Goal: Navigation & Orientation: Find specific page/section

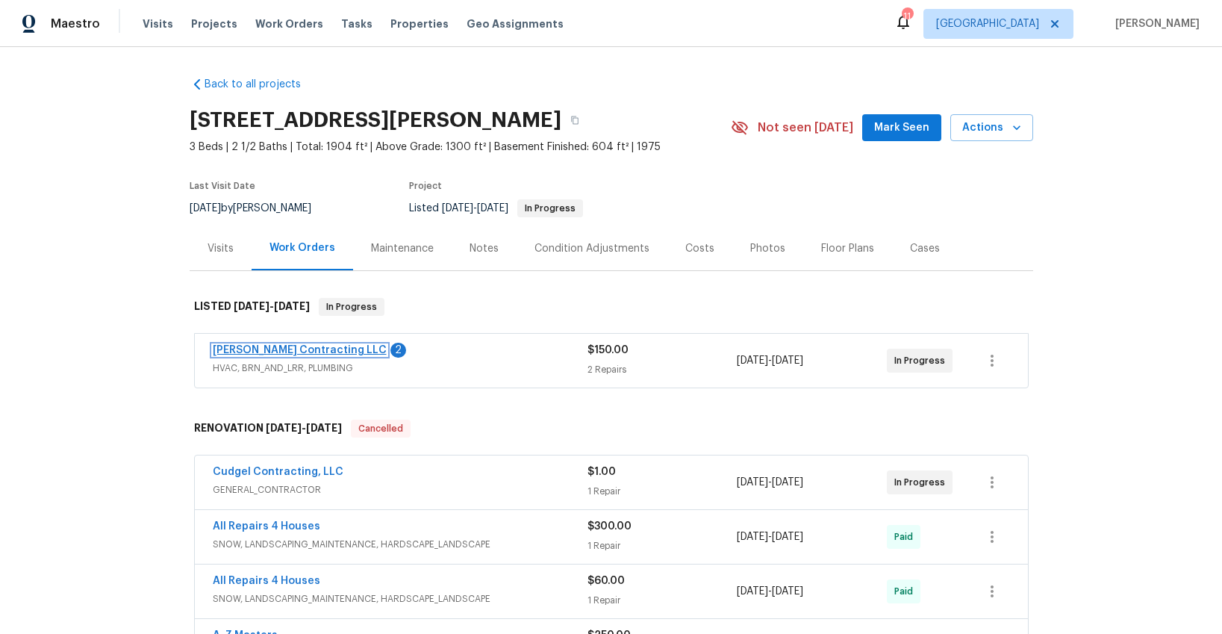
click at [290, 347] on link "[PERSON_NAME] Contracting LLC" at bounding box center [300, 350] width 174 height 10
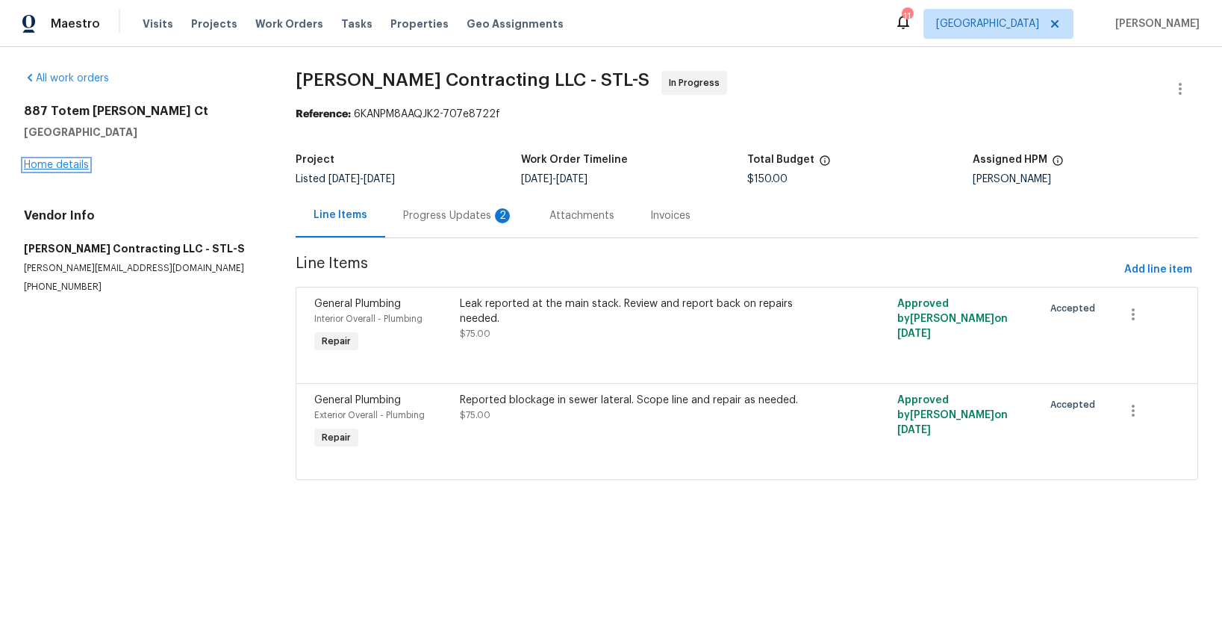
click at [66, 161] on link "Home details" at bounding box center [56, 165] width 65 height 10
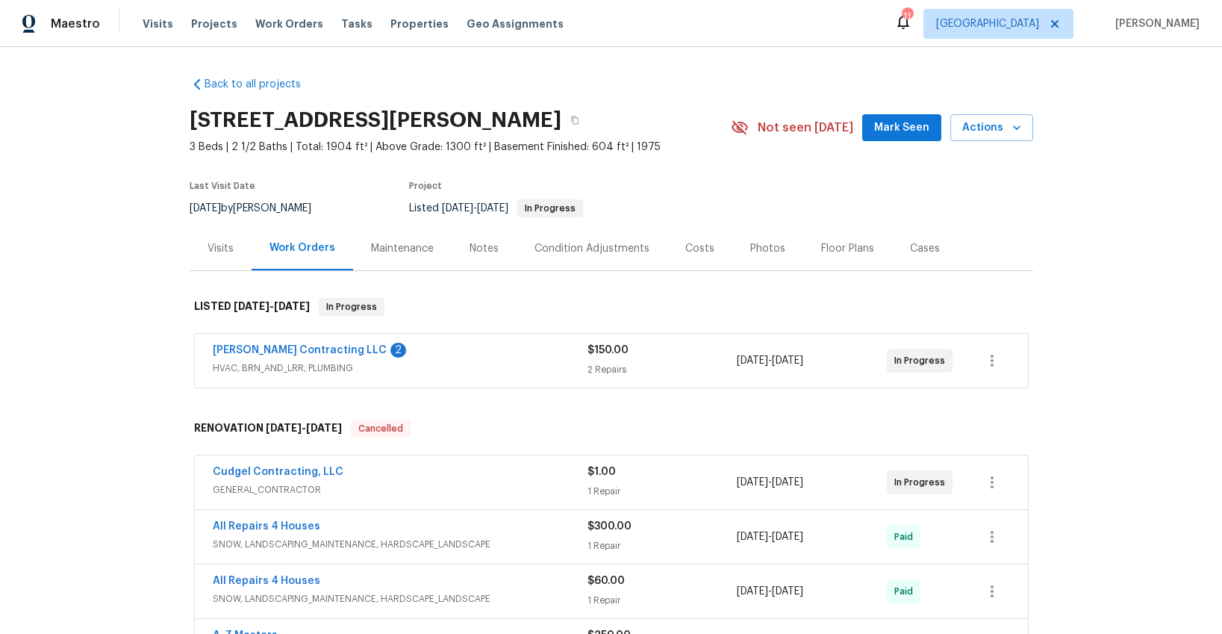
click at [760, 245] on div "Photos" at bounding box center [767, 248] width 35 height 15
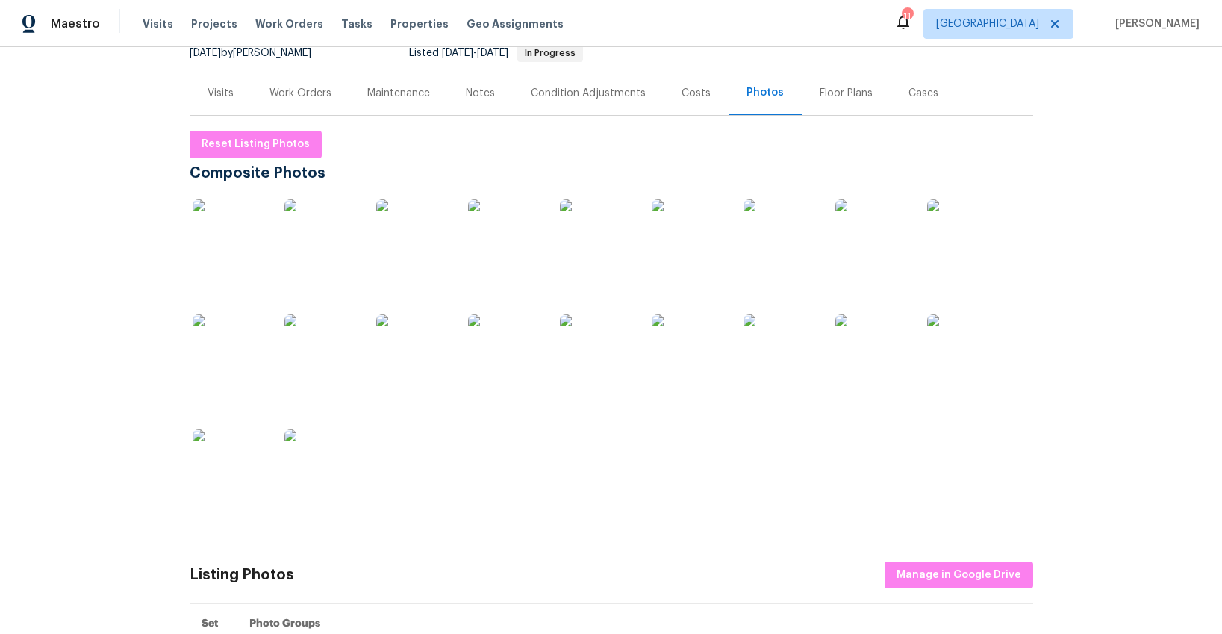
scroll to position [163, 0]
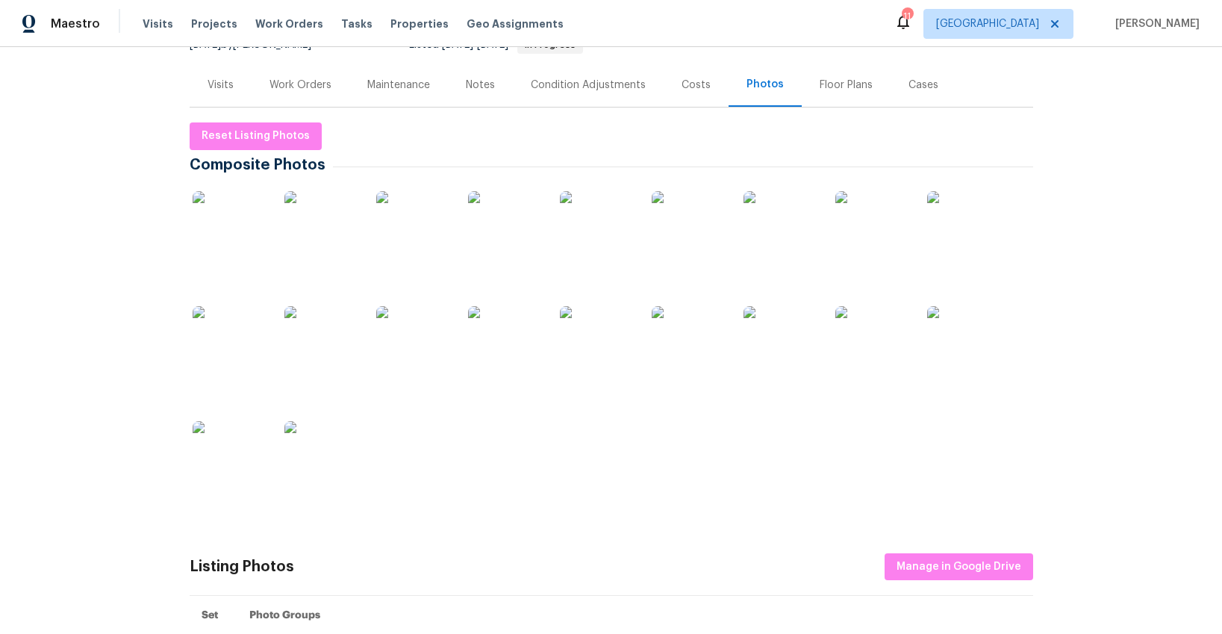
click at [227, 230] on img at bounding box center [230, 228] width 75 height 75
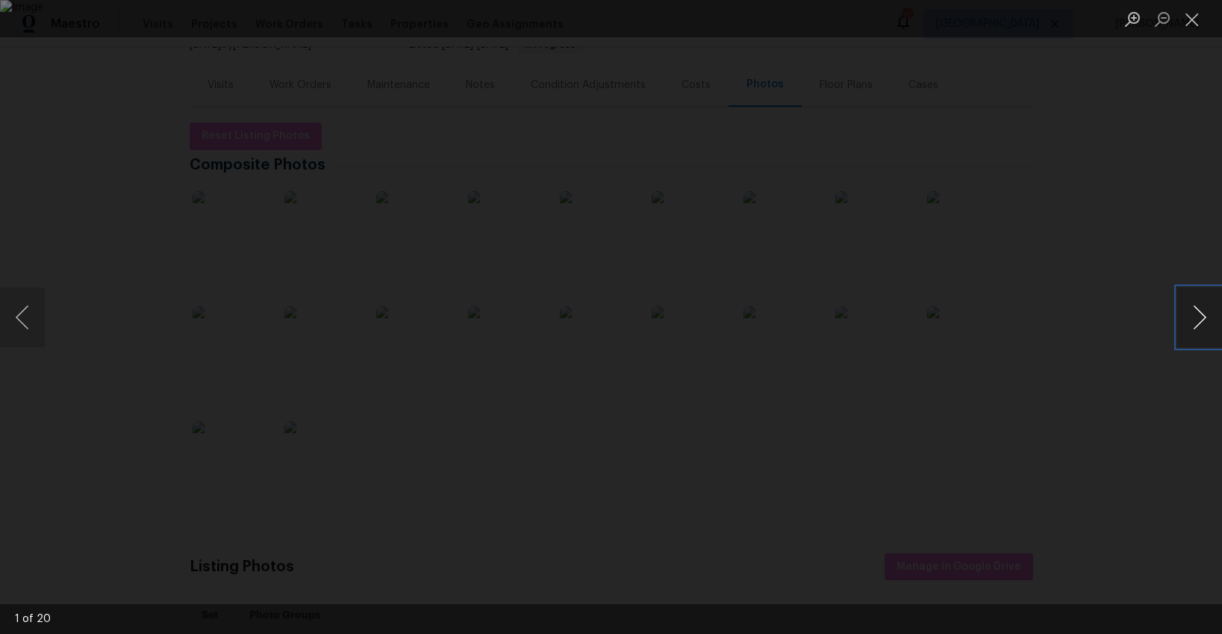
click at [1201, 325] on button "Next image" at bounding box center [1199, 317] width 45 height 60
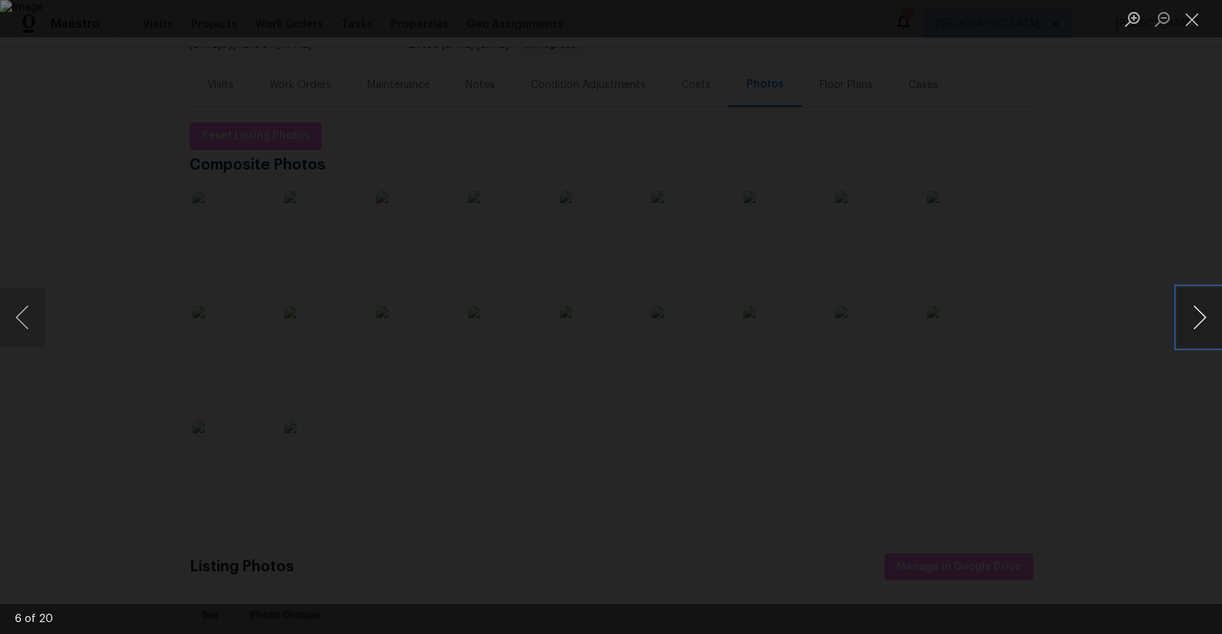
click at [1201, 325] on button "Next image" at bounding box center [1199, 317] width 45 height 60
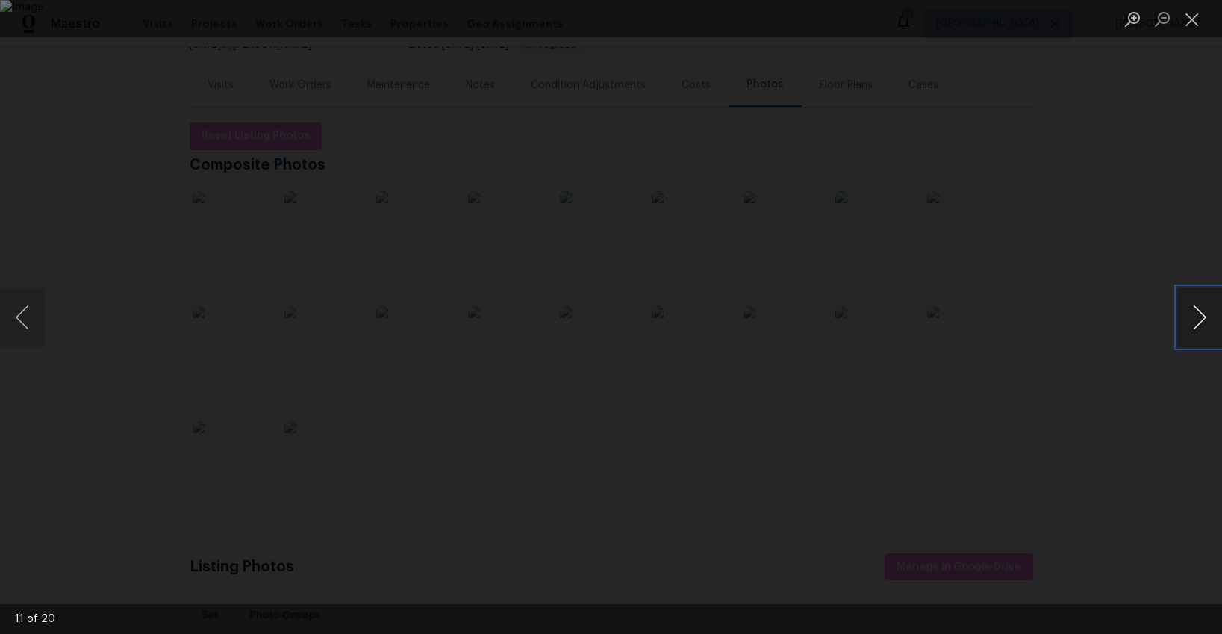
click at [1201, 325] on button "Next image" at bounding box center [1199, 317] width 45 height 60
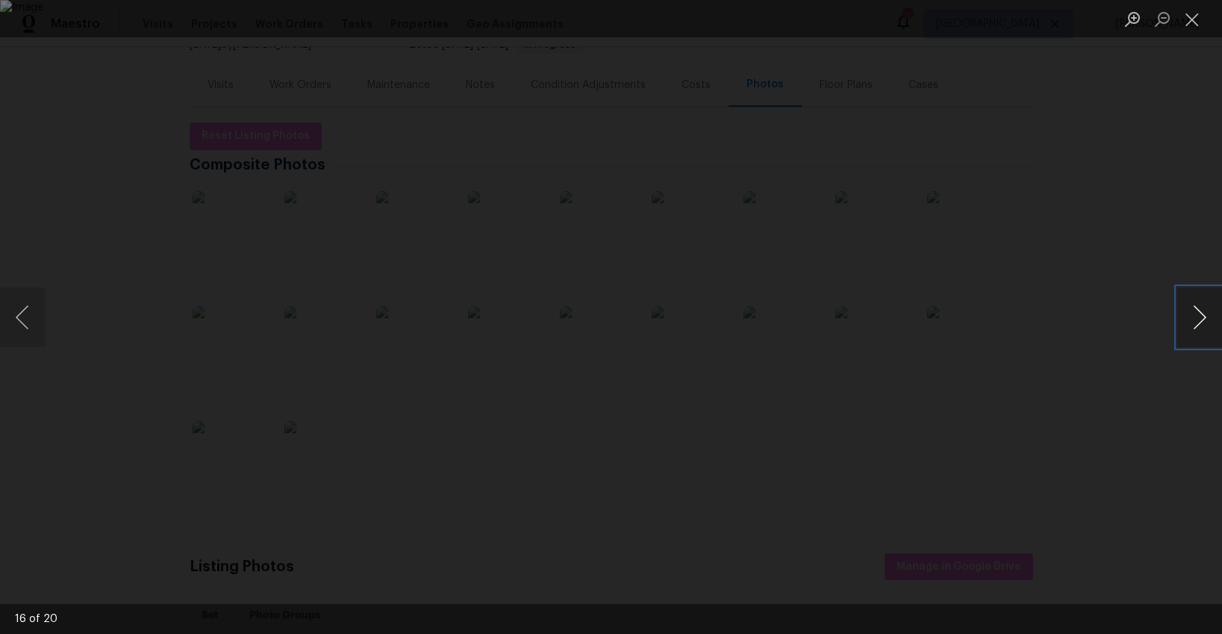
click at [1201, 325] on button "Next image" at bounding box center [1199, 317] width 45 height 60
click at [1200, 325] on button "Next image" at bounding box center [1199, 317] width 45 height 60
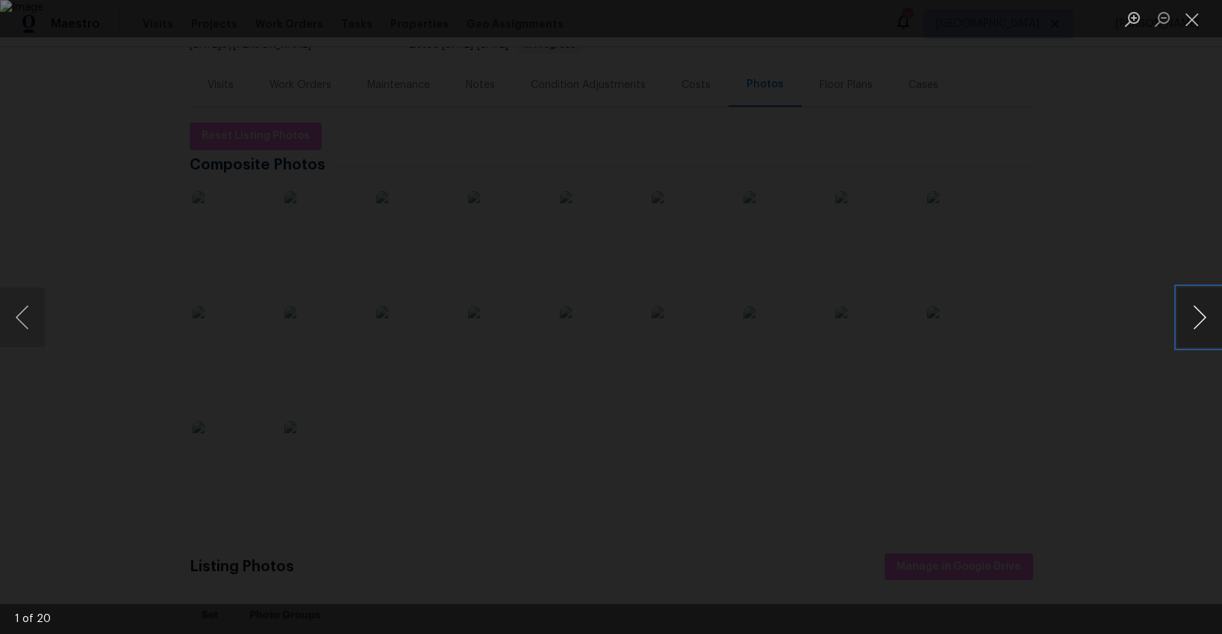
click at [1200, 325] on button "Next image" at bounding box center [1199, 317] width 45 height 60
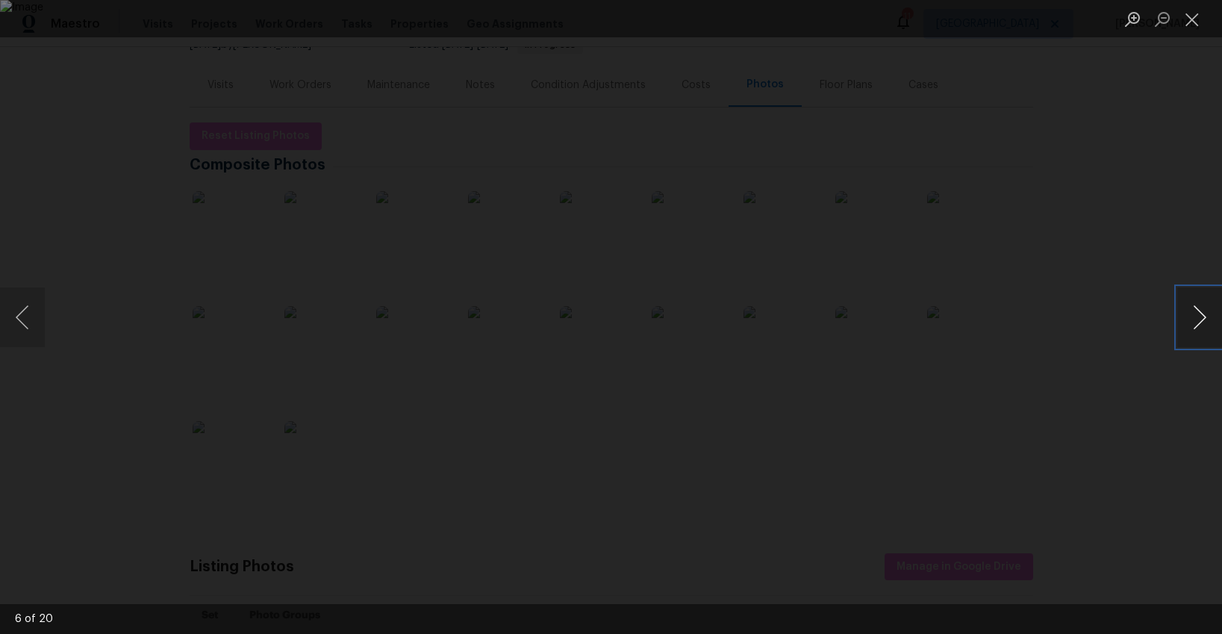
click at [1202, 316] on button "Next image" at bounding box center [1199, 317] width 45 height 60
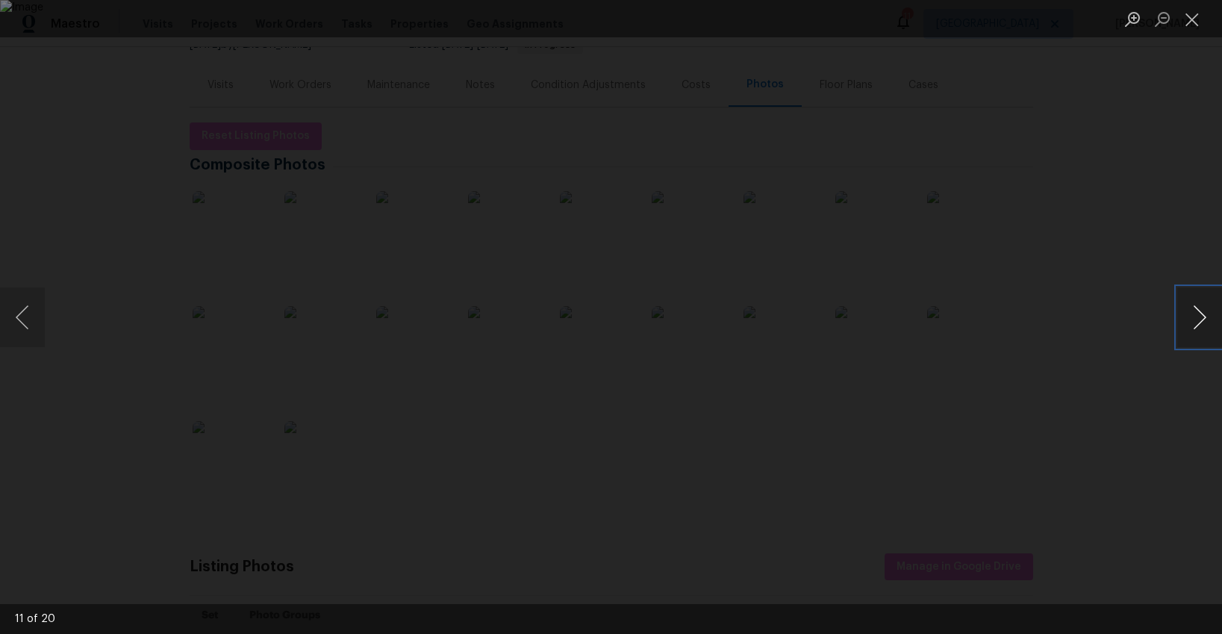
click at [1202, 316] on button "Next image" at bounding box center [1199, 317] width 45 height 60
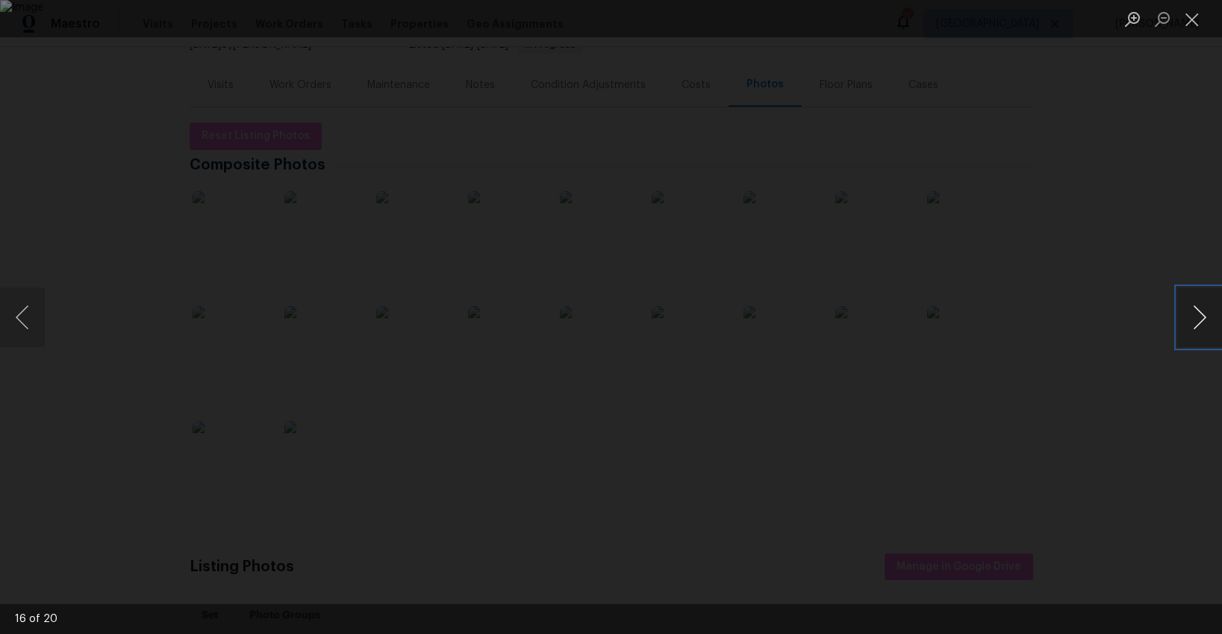
click at [1202, 316] on button "Next image" at bounding box center [1199, 317] width 45 height 60
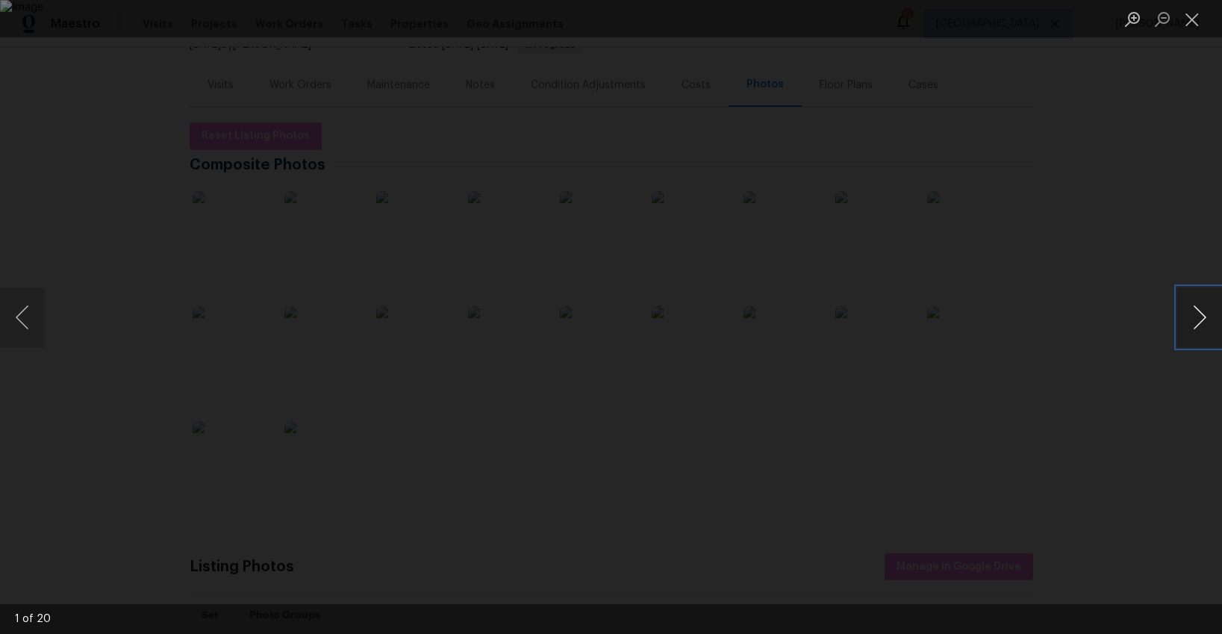
click at [1202, 316] on button "Next image" at bounding box center [1199, 317] width 45 height 60
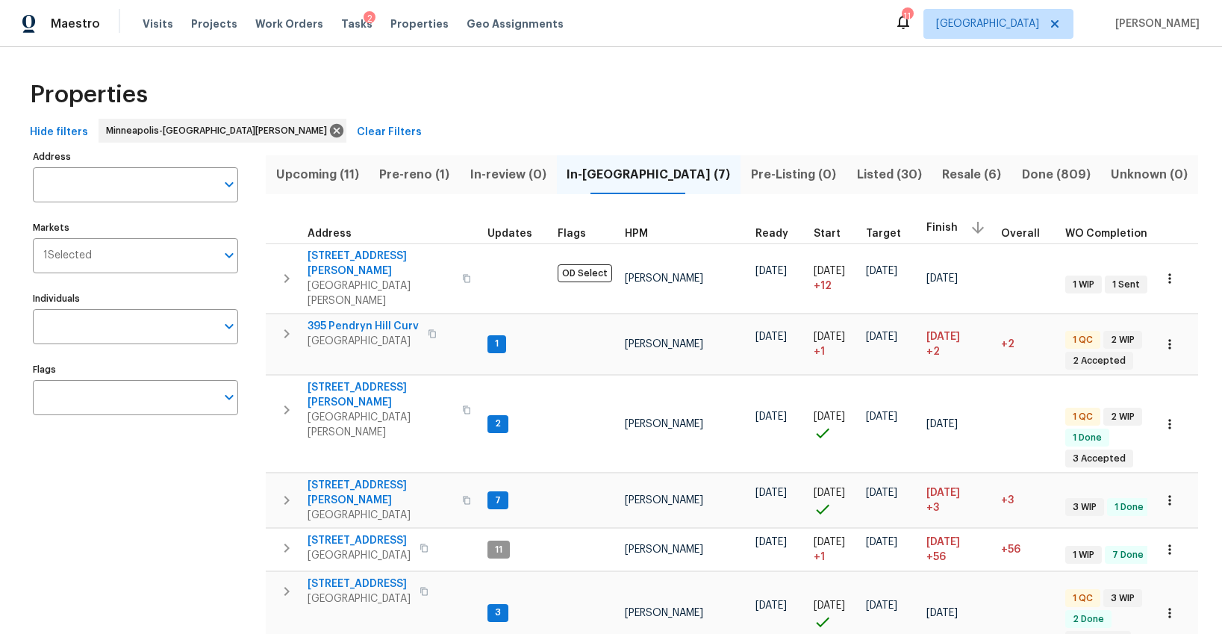
scroll to position [110, 0]
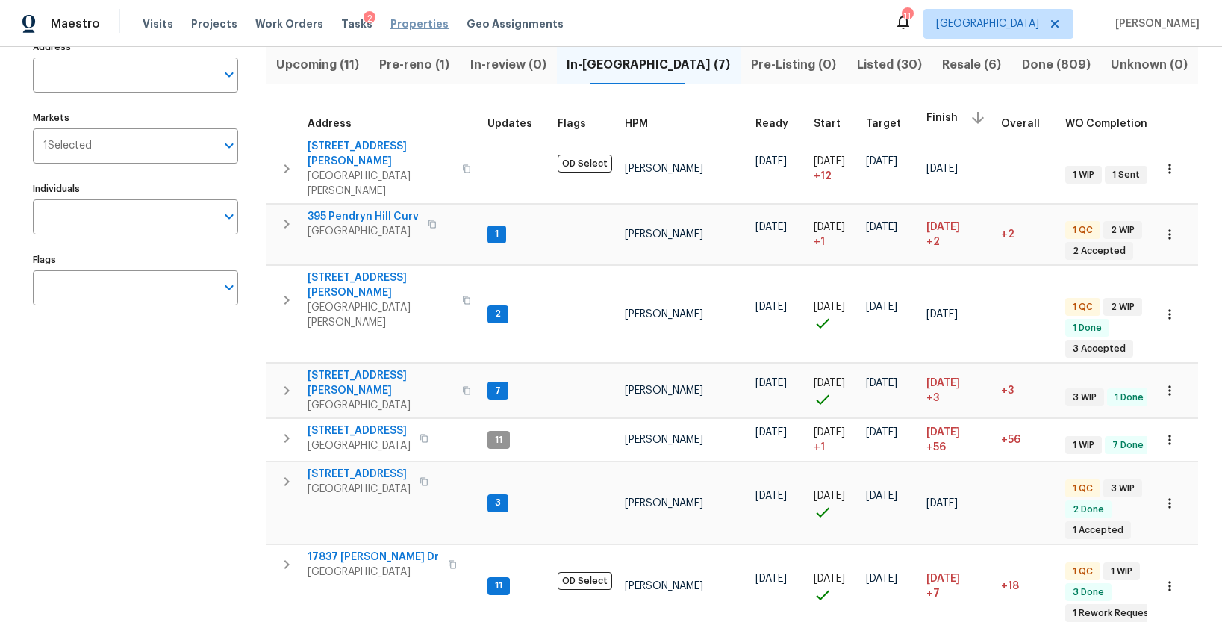
click at [397, 27] on span "Properties" at bounding box center [419, 23] width 58 height 15
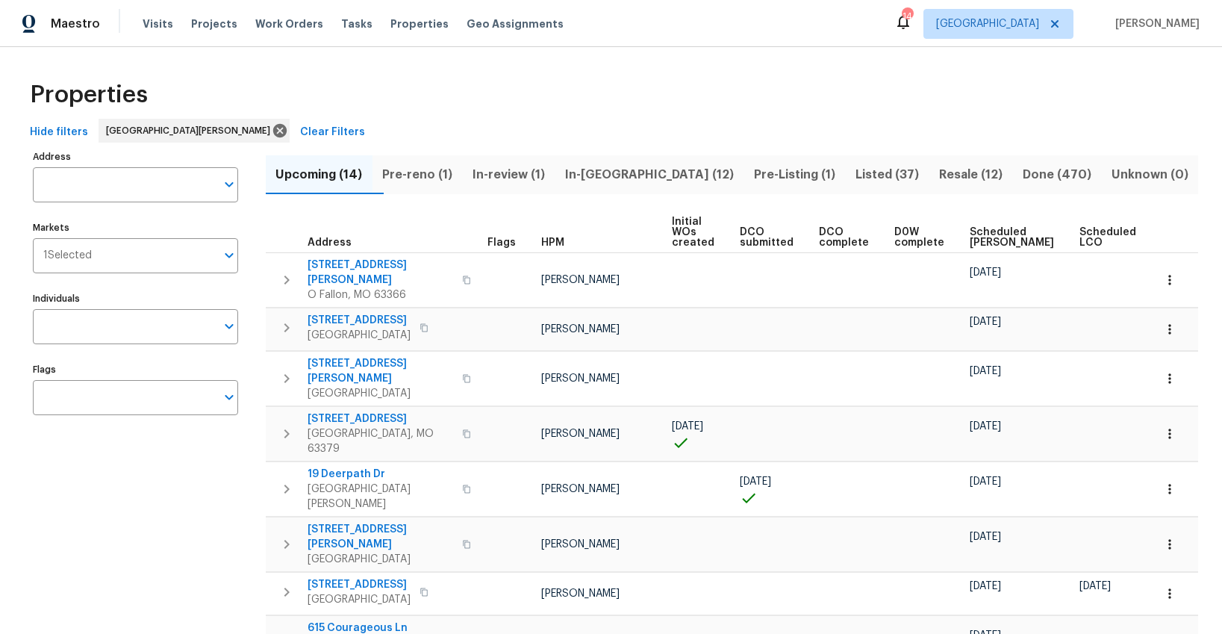
click at [854, 175] on span "Listed (37)" at bounding box center [887, 174] width 66 height 21
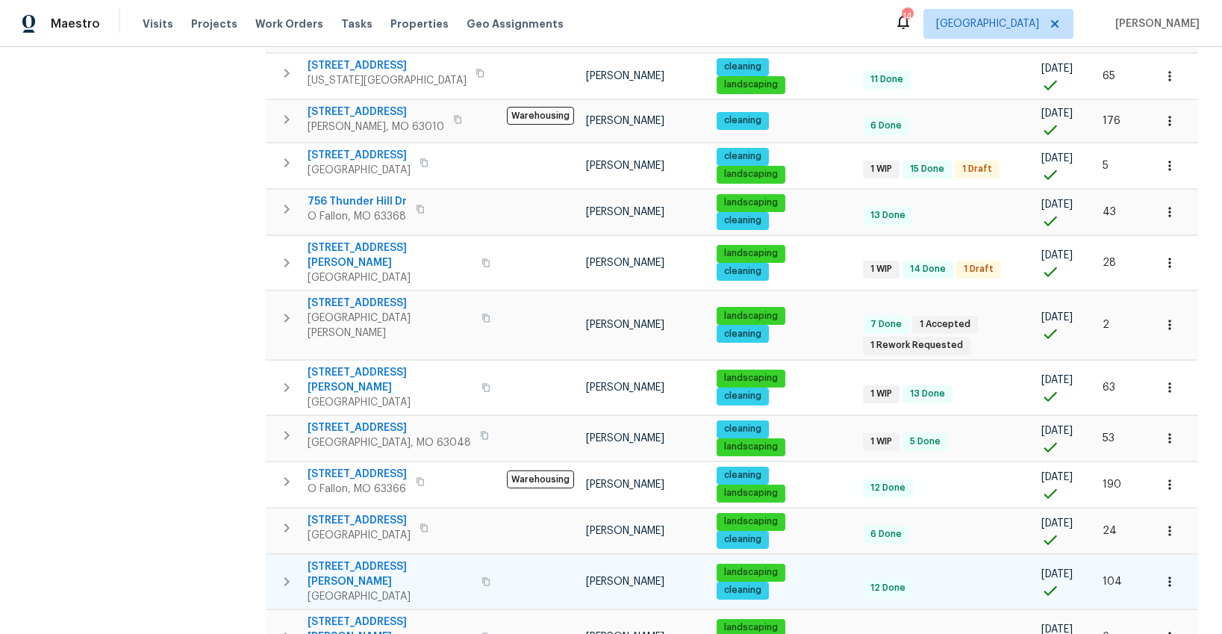
scroll to position [843, 0]
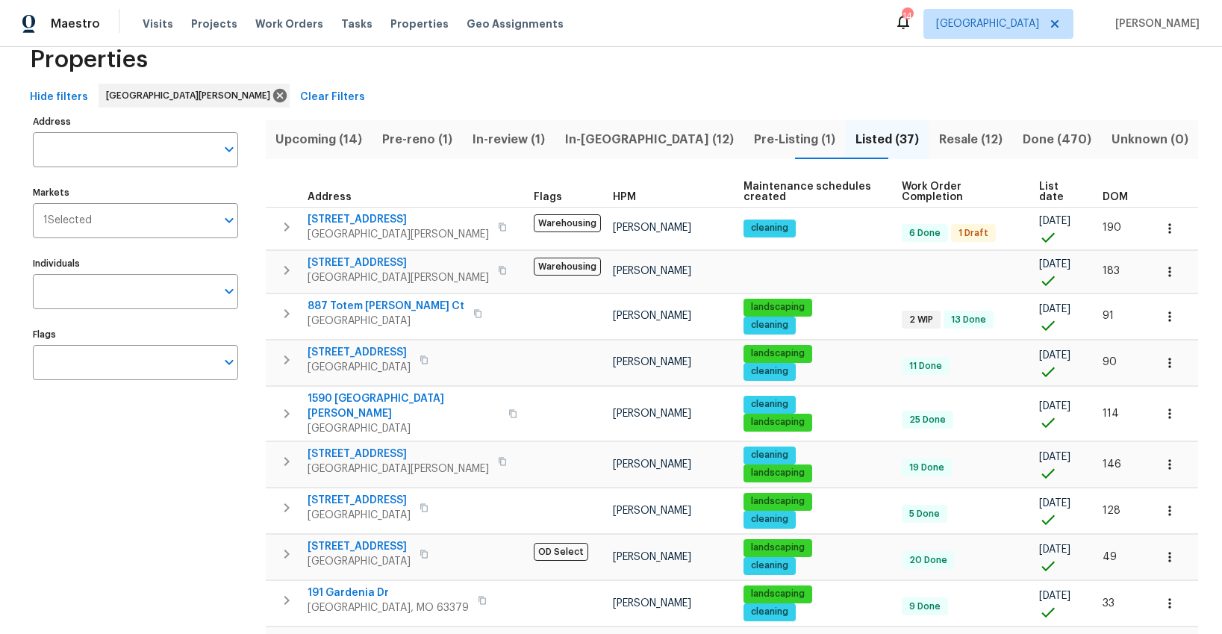
scroll to position [205, 0]
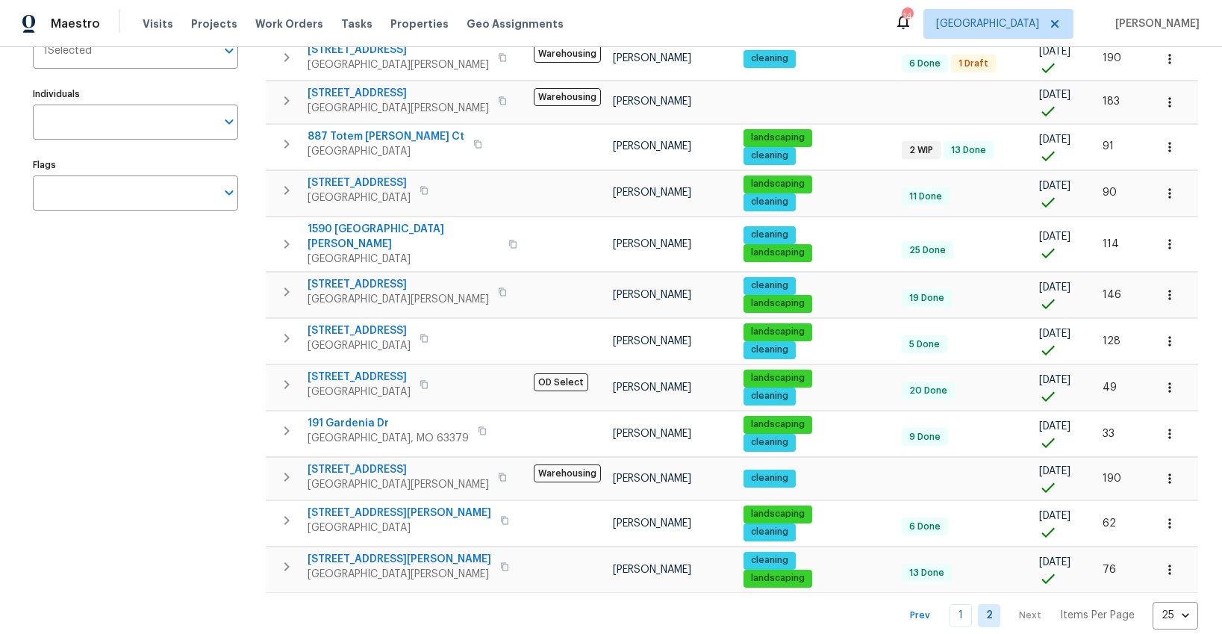
click at [953, 604] on link "1" at bounding box center [960, 615] width 22 height 23
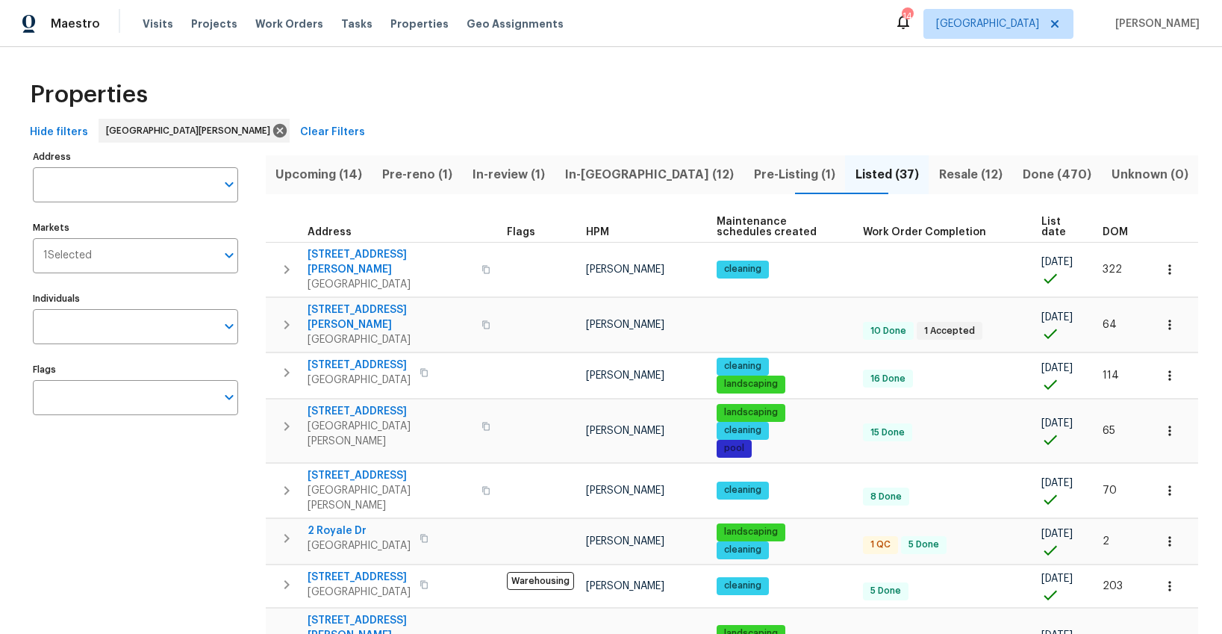
click at [753, 172] on span "Pre-Listing (1)" at bounding box center [795, 174] width 84 height 21
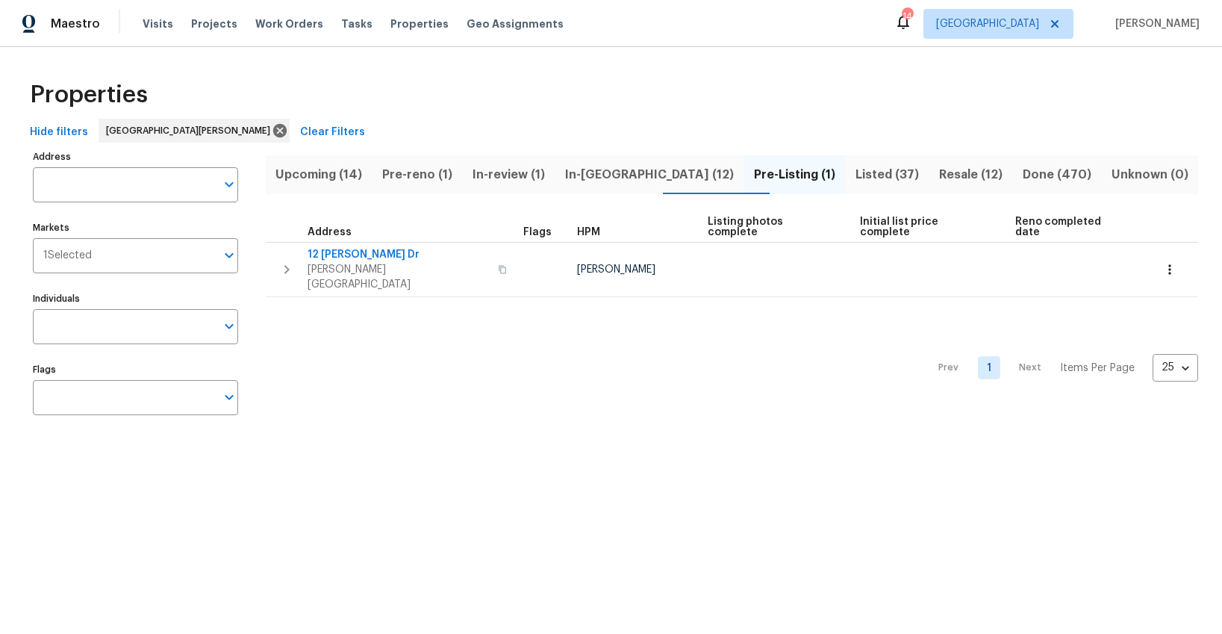
click at [620, 173] on span "In-reno (12)" at bounding box center [649, 174] width 171 height 21
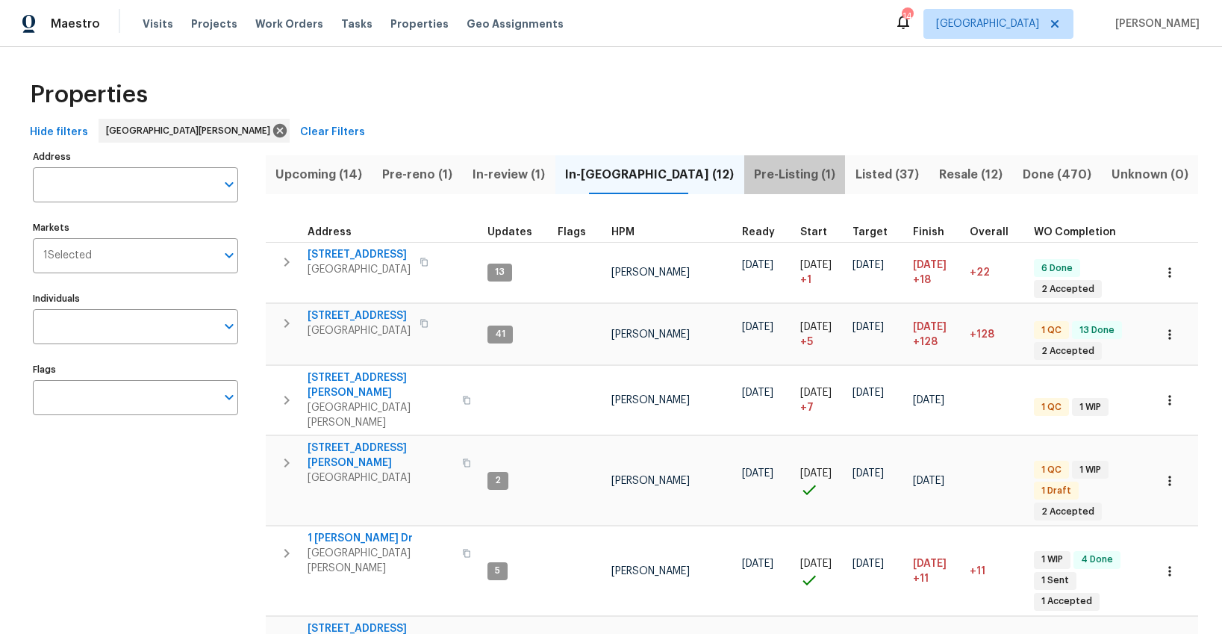
click at [755, 176] on span "Pre-Listing (1)" at bounding box center [795, 174] width 84 height 21
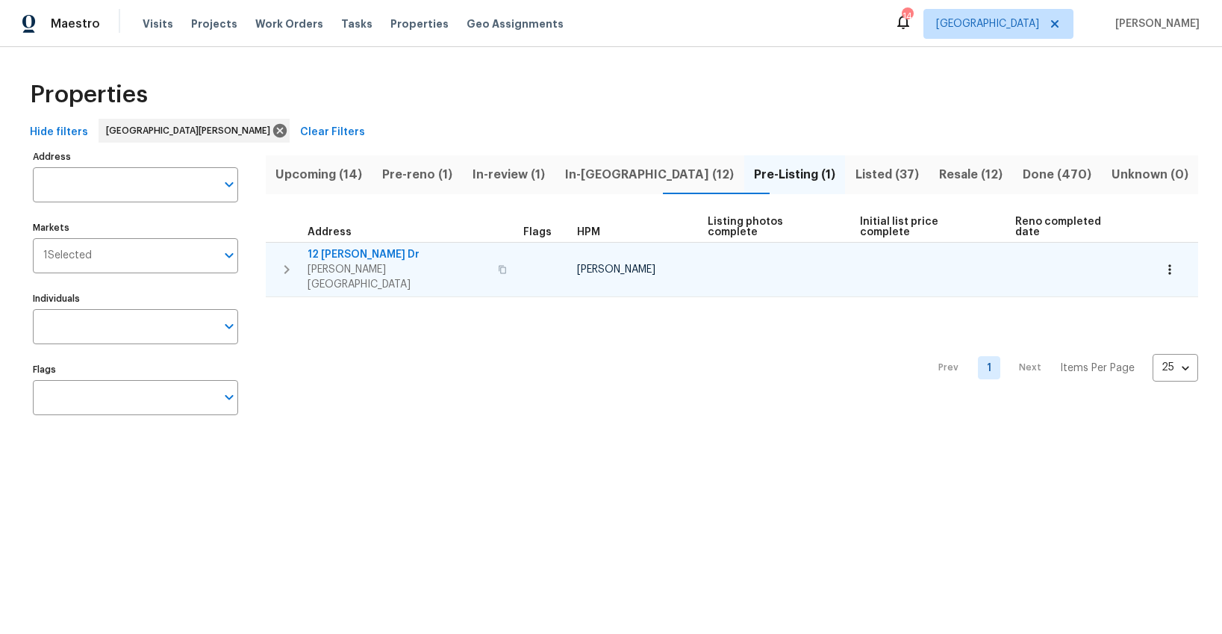
click at [331, 247] on span "12 Wallach Dr" at bounding box center [398, 254] width 181 height 15
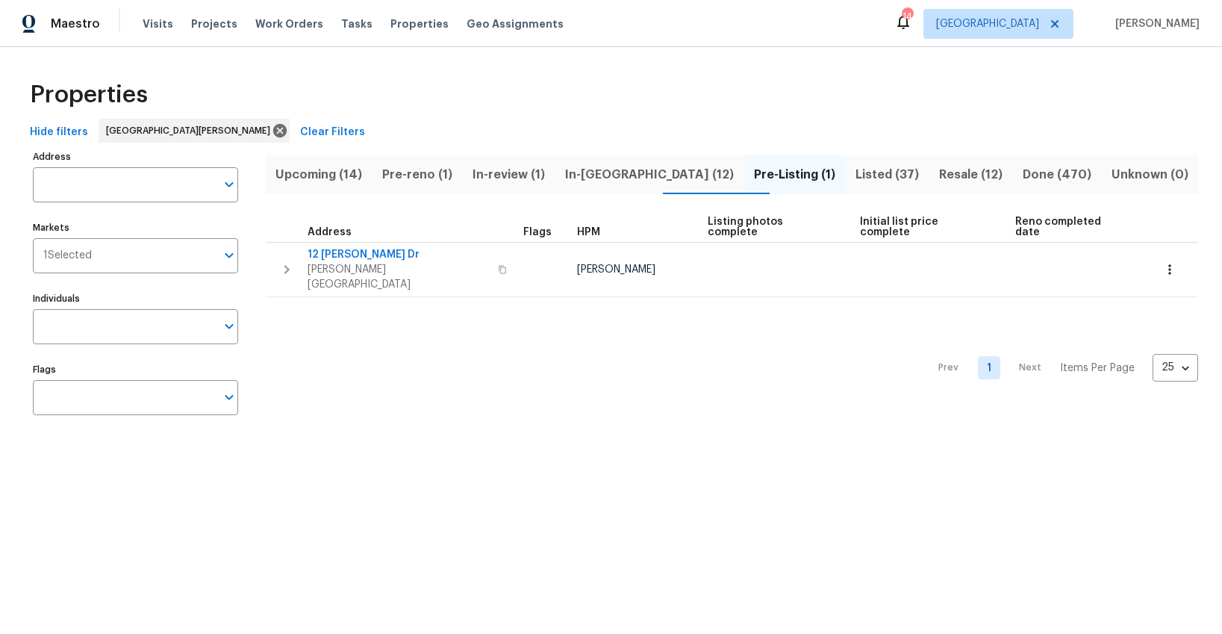
click at [614, 175] on span "In-reno (12)" at bounding box center [649, 174] width 171 height 21
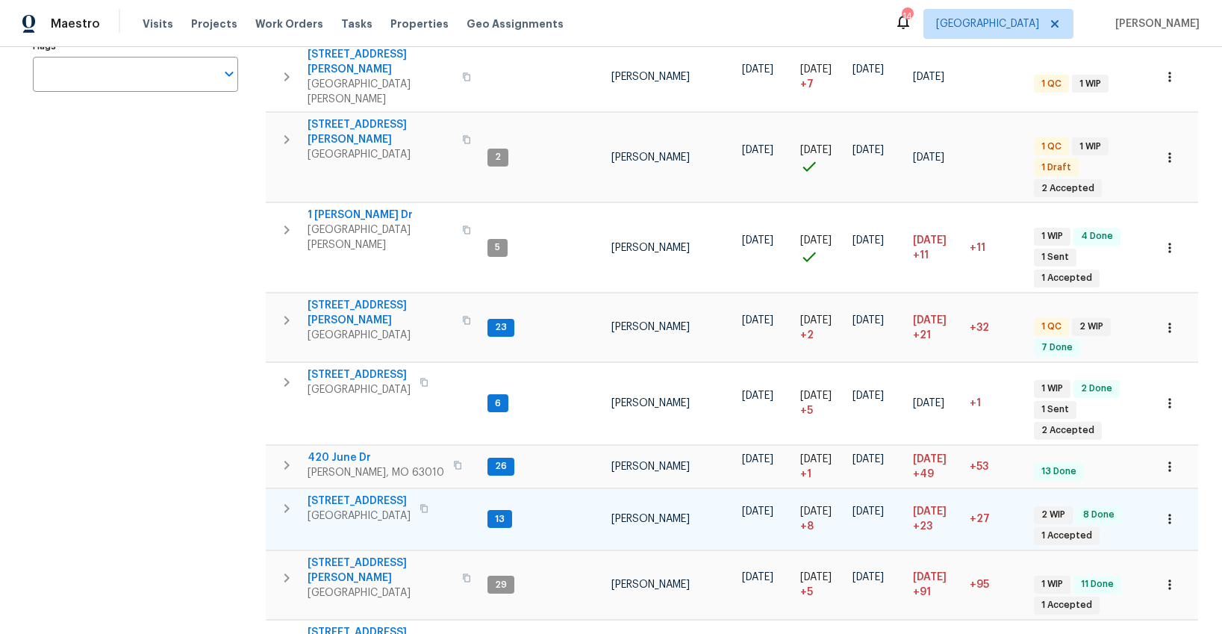
scroll to position [329, 0]
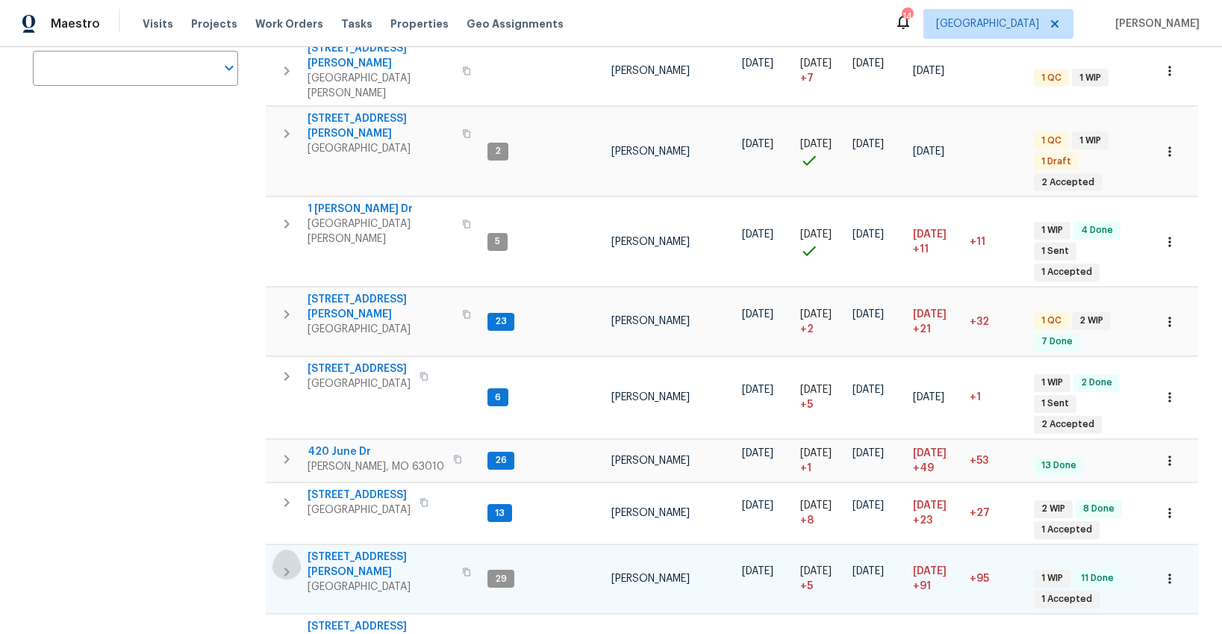
click at [288, 563] on icon "button" at bounding box center [287, 572] width 18 height 18
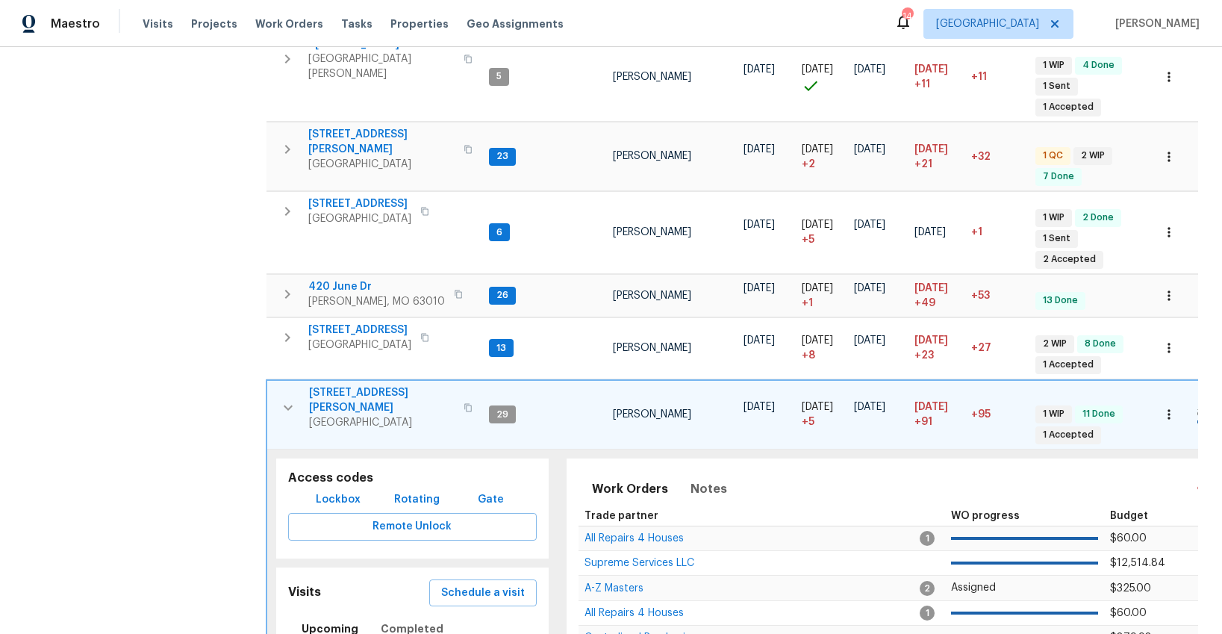
scroll to position [574, 0]
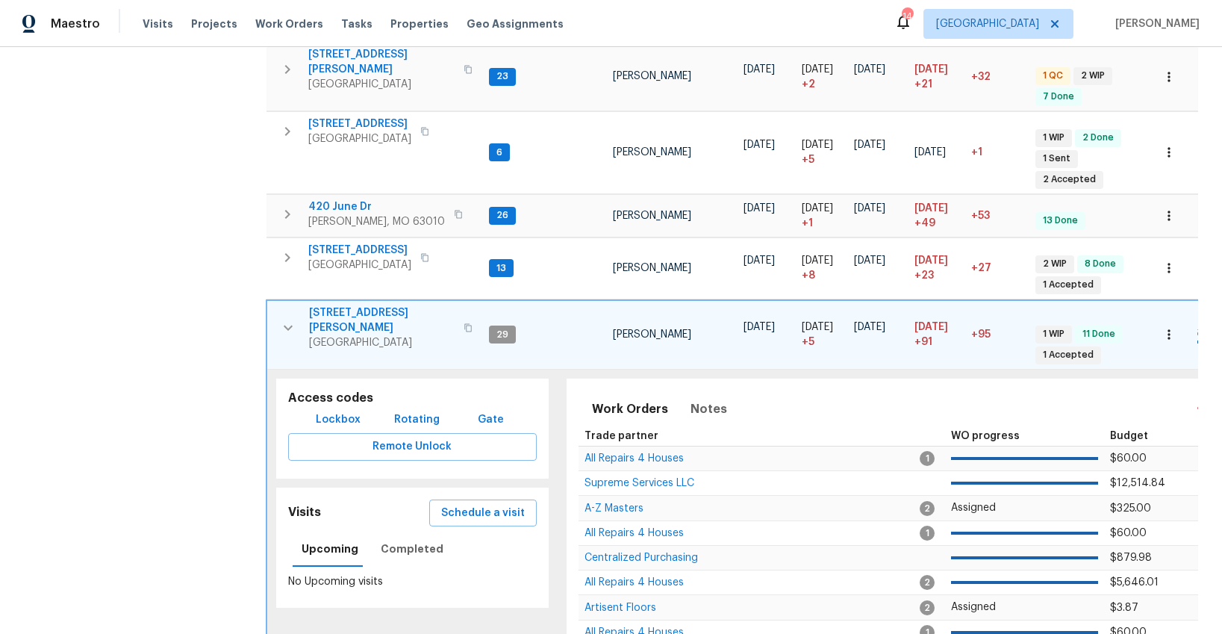
click at [372, 305] on span "4642 Theiss Rd" at bounding box center [382, 320] width 146 height 30
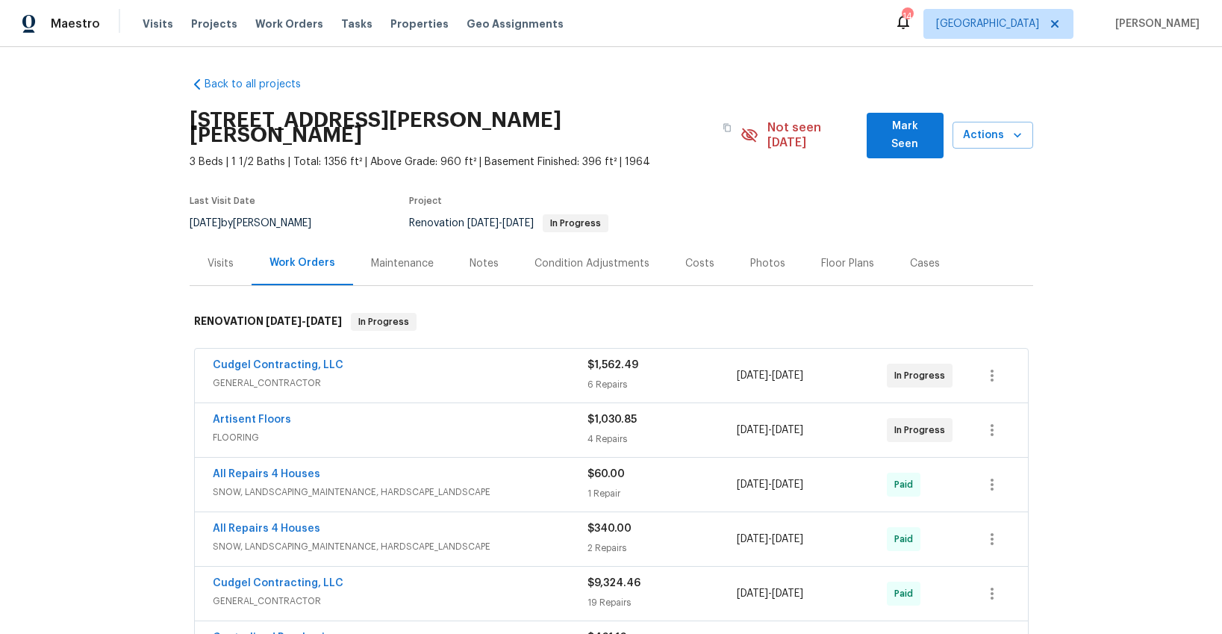
scroll to position [2, 0]
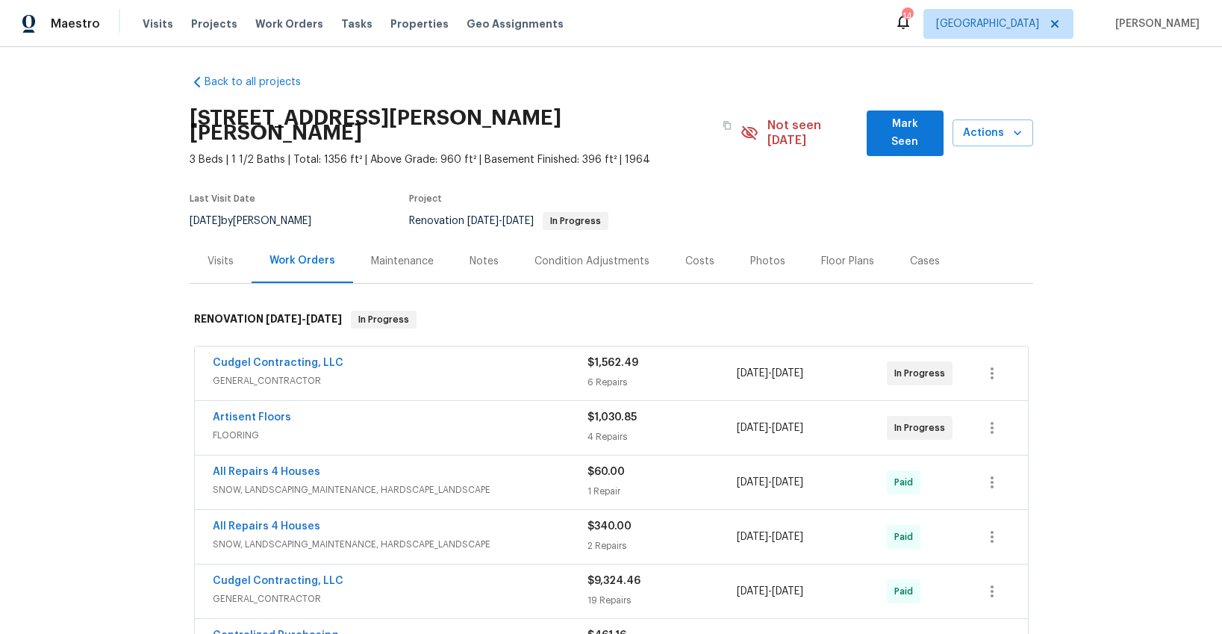
click at [225, 254] on div "Visits" at bounding box center [221, 261] width 26 height 15
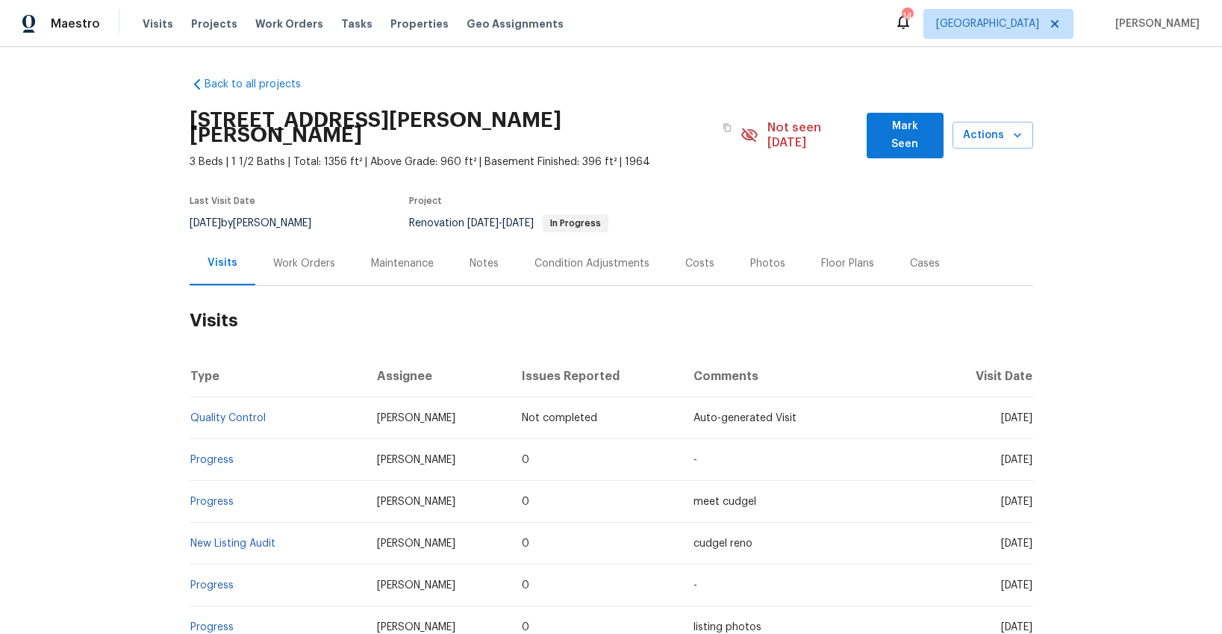
click at [758, 256] on div "Photos" at bounding box center [767, 263] width 35 height 15
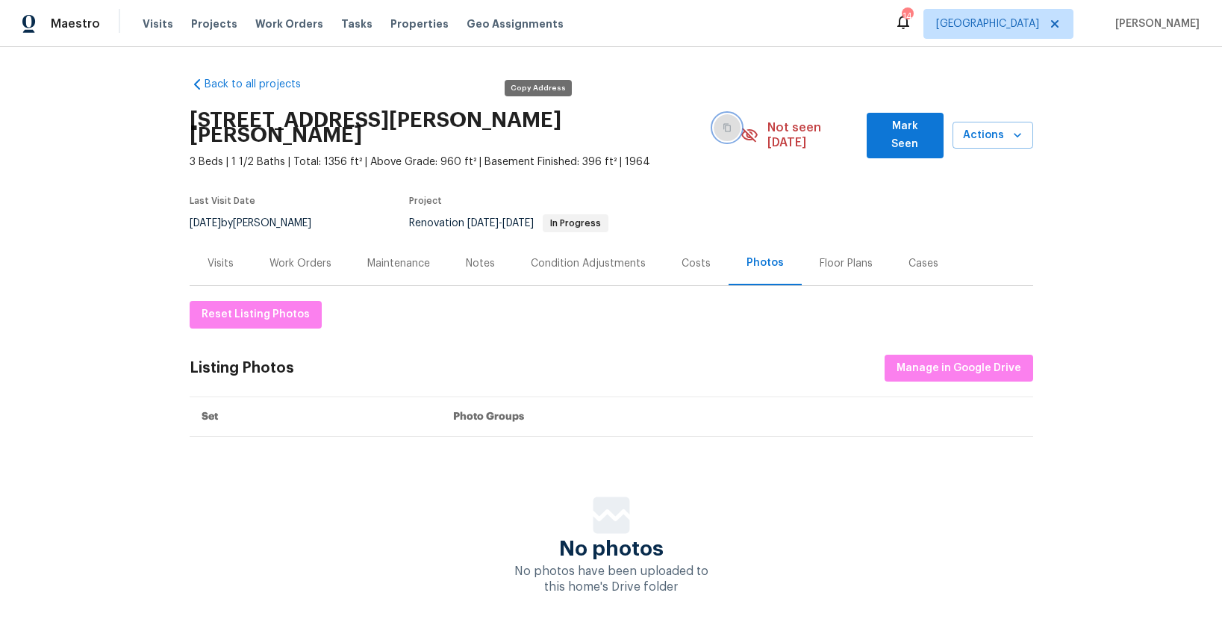
click at [723, 123] on icon "button" at bounding box center [727, 127] width 9 height 9
click at [219, 256] on div "Visits" at bounding box center [221, 263] width 26 height 15
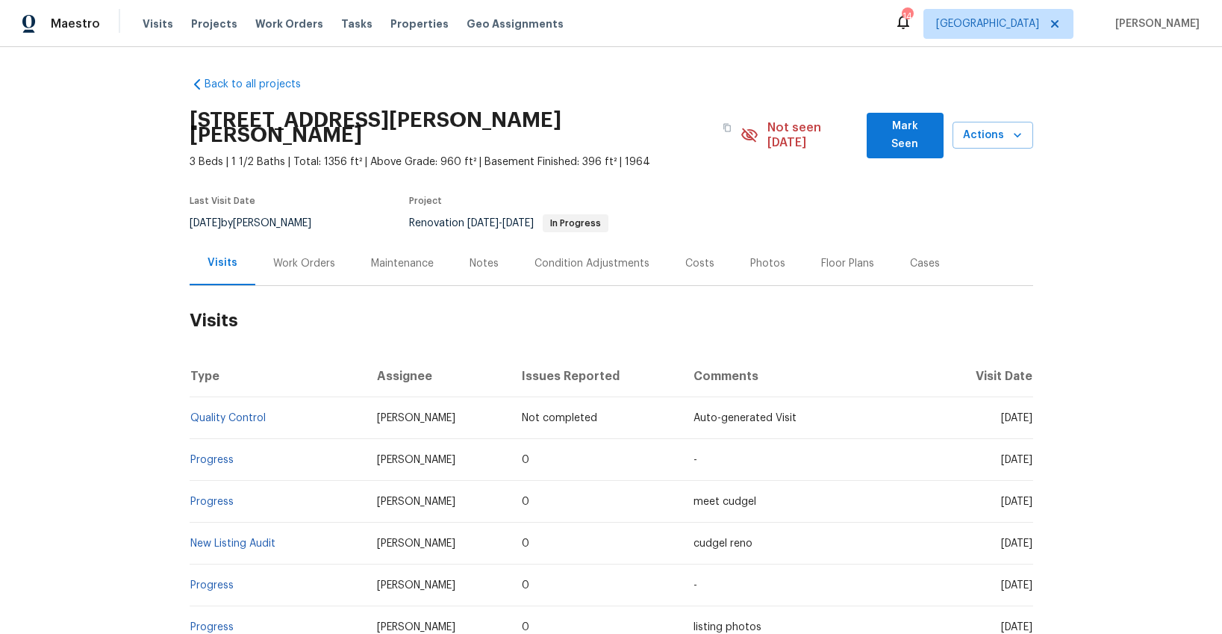
click at [489, 256] on div "Notes" at bounding box center [484, 263] width 29 height 15
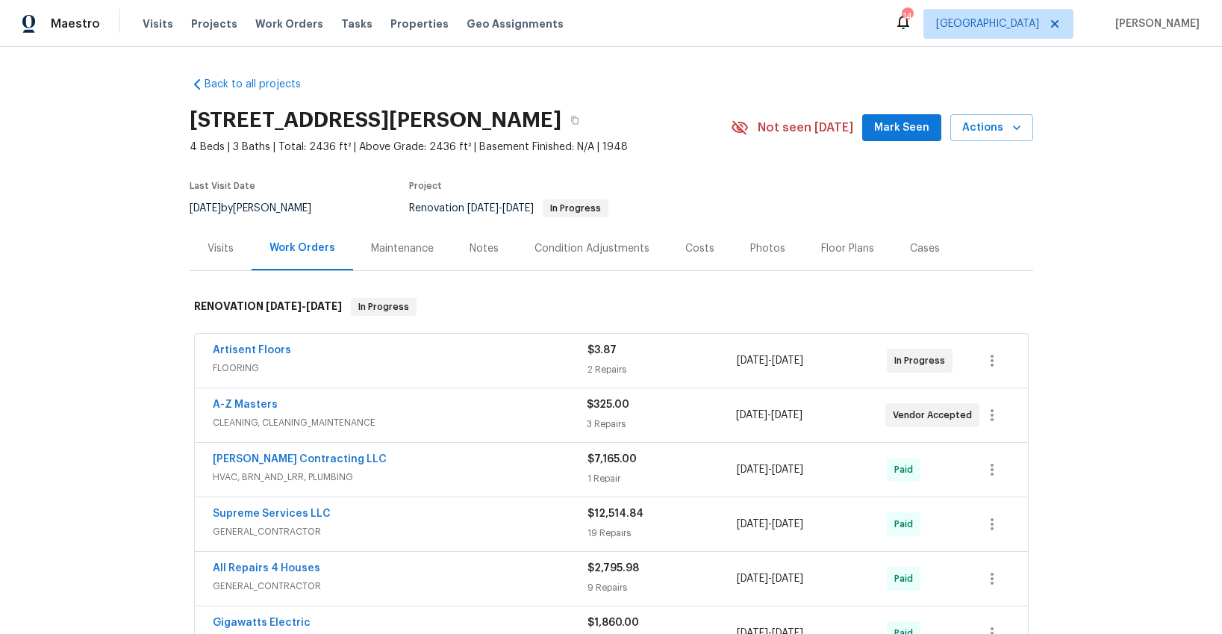
click at [432, 375] on div "Artisent Floors FLOORING" at bounding box center [400, 361] width 375 height 36
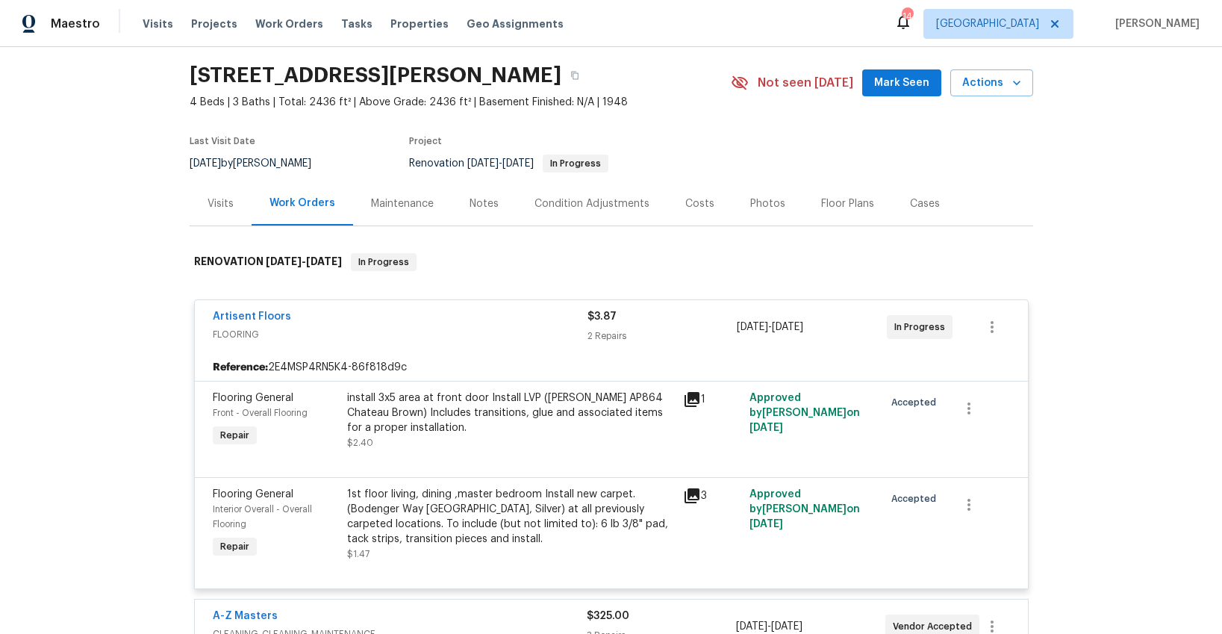
scroll to position [48, 0]
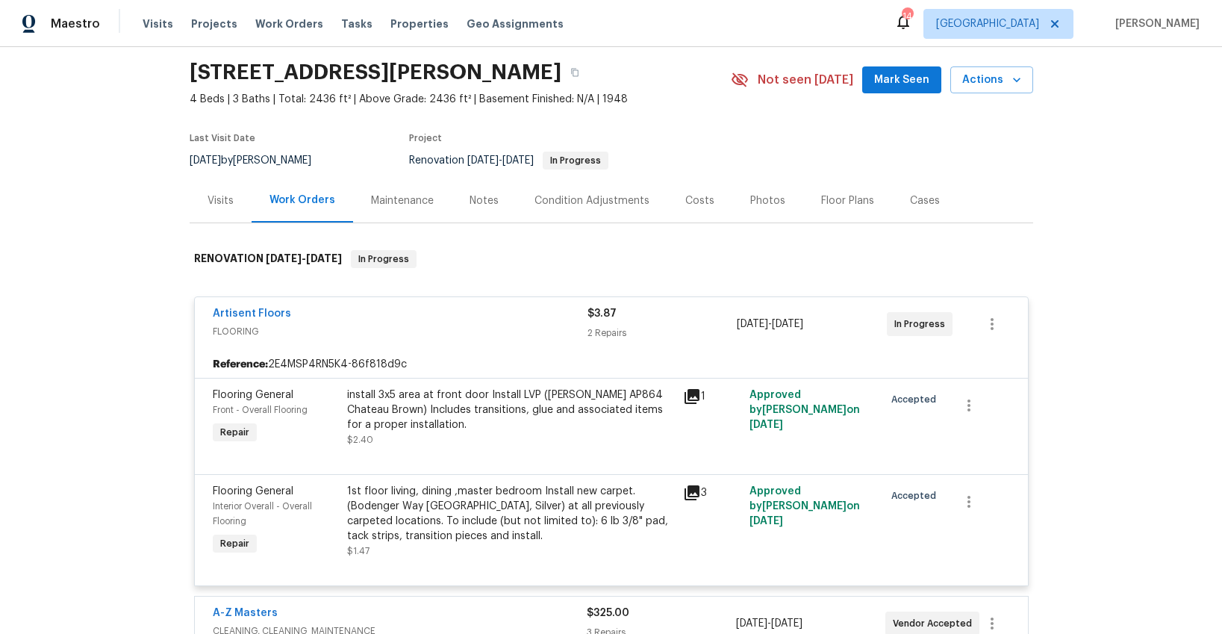
click at [695, 396] on icon at bounding box center [691, 396] width 15 height 15
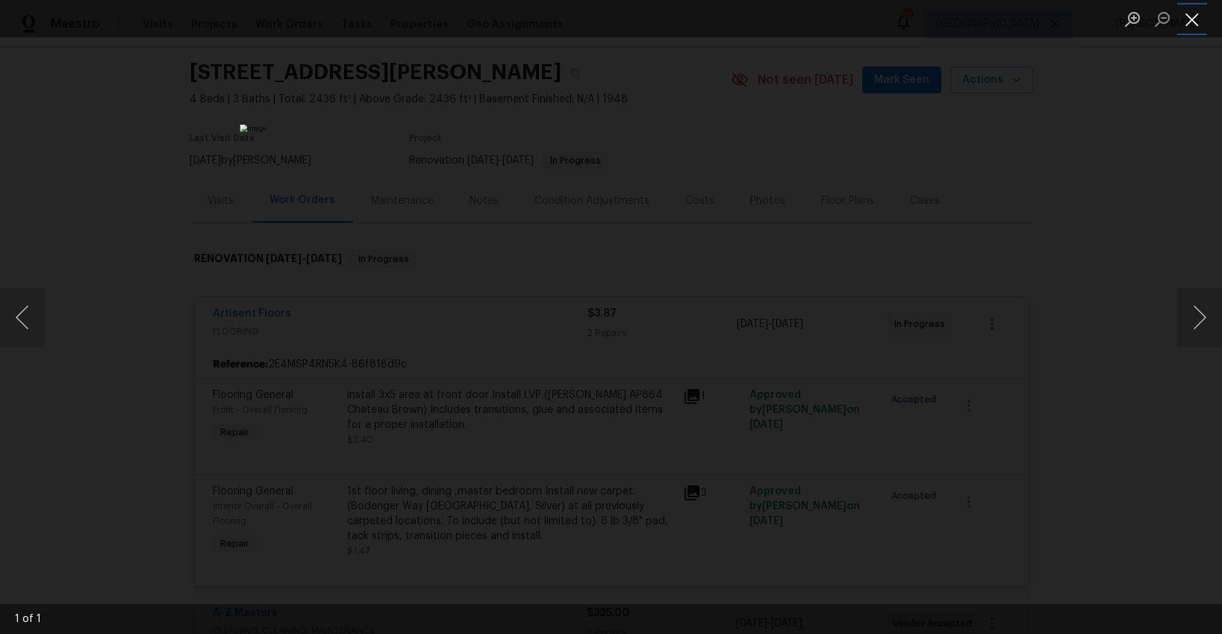
click at [1188, 19] on button "Close lightbox" at bounding box center [1192, 19] width 30 height 26
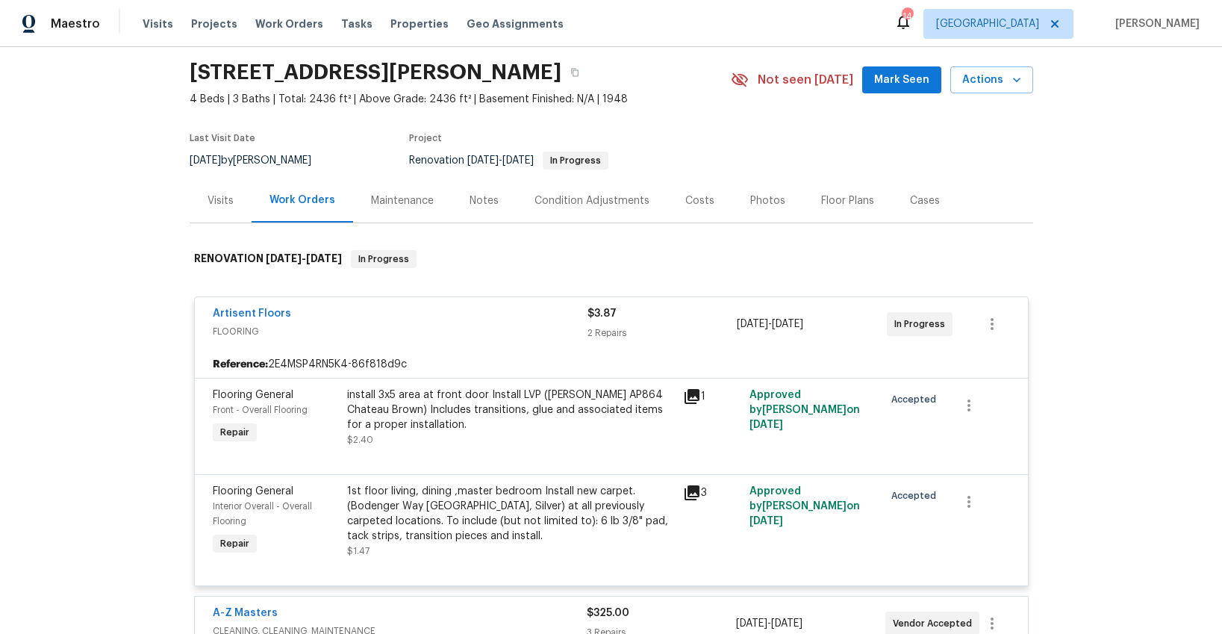
click at [693, 490] on icon at bounding box center [691, 492] width 15 height 15
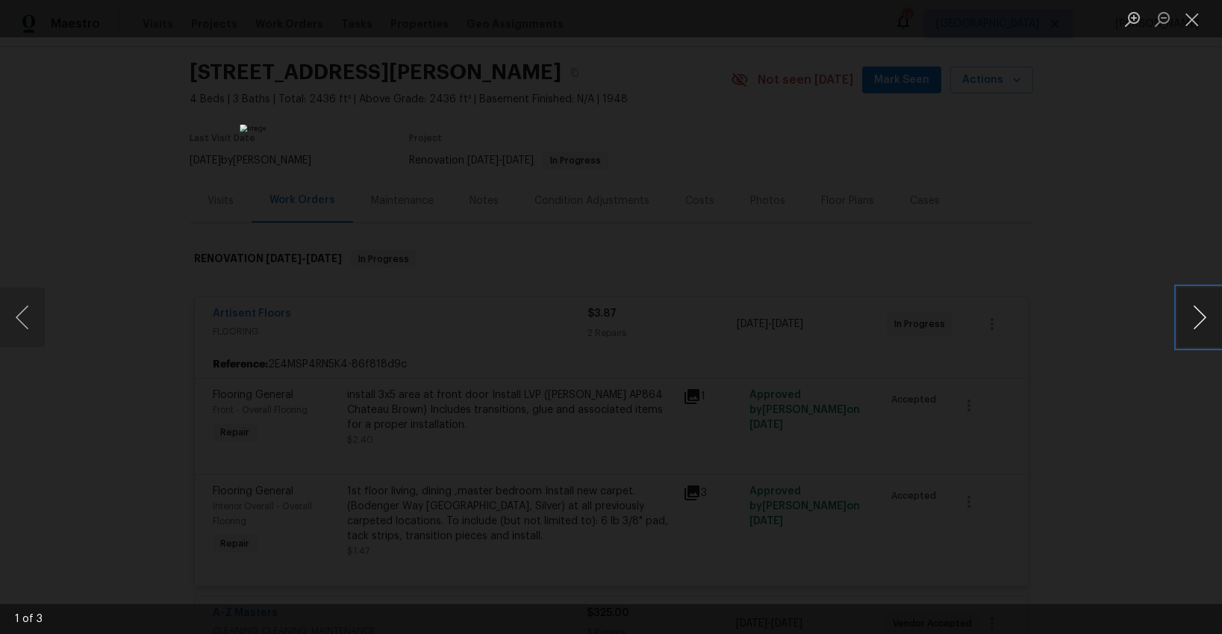
click at [1191, 320] on button "Next image" at bounding box center [1199, 317] width 45 height 60
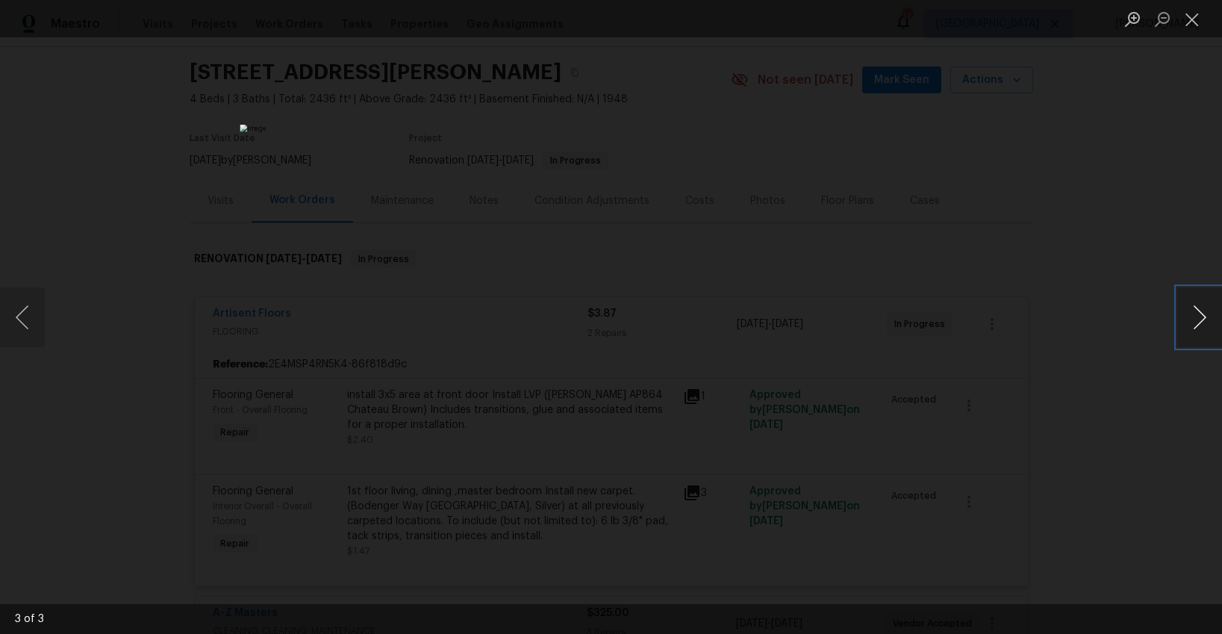
click at [1191, 320] on button "Next image" at bounding box center [1199, 317] width 45 height 60
click at [1192, 20] on button "Close lightbox" at bounding box center [1192, 19] width 30 height 26
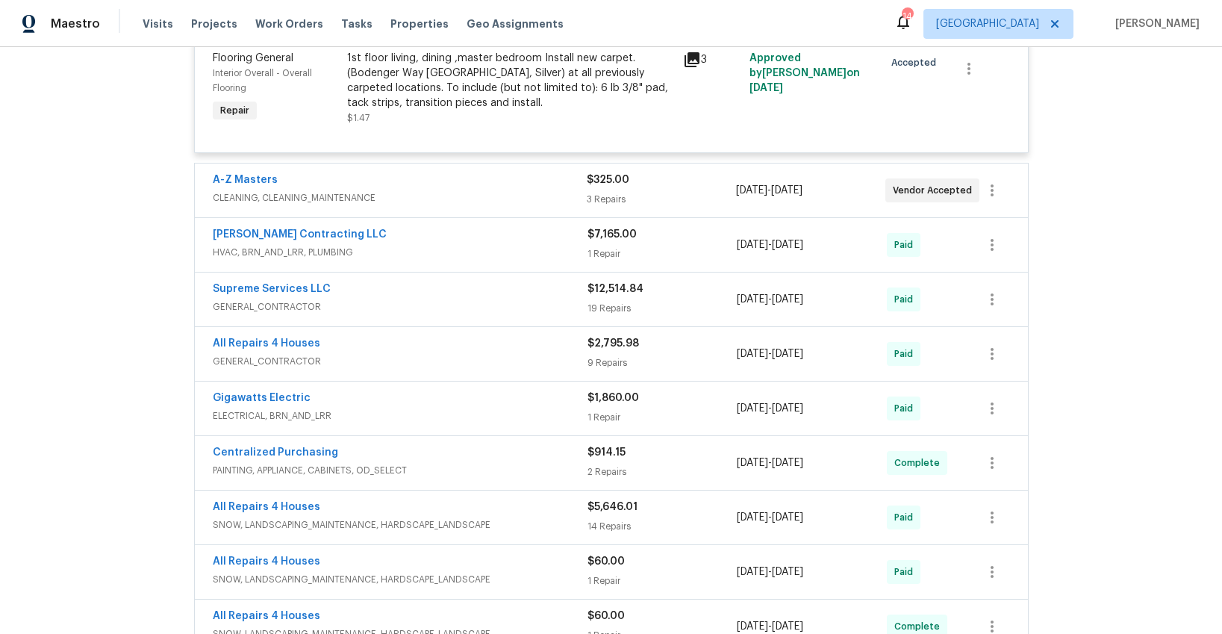
scroll to position [478, 0]
click at [476, 199] on span "CLEANING, CLEANING_MAINTENANCE" at bounding box center [400, 200] width 374 height 15
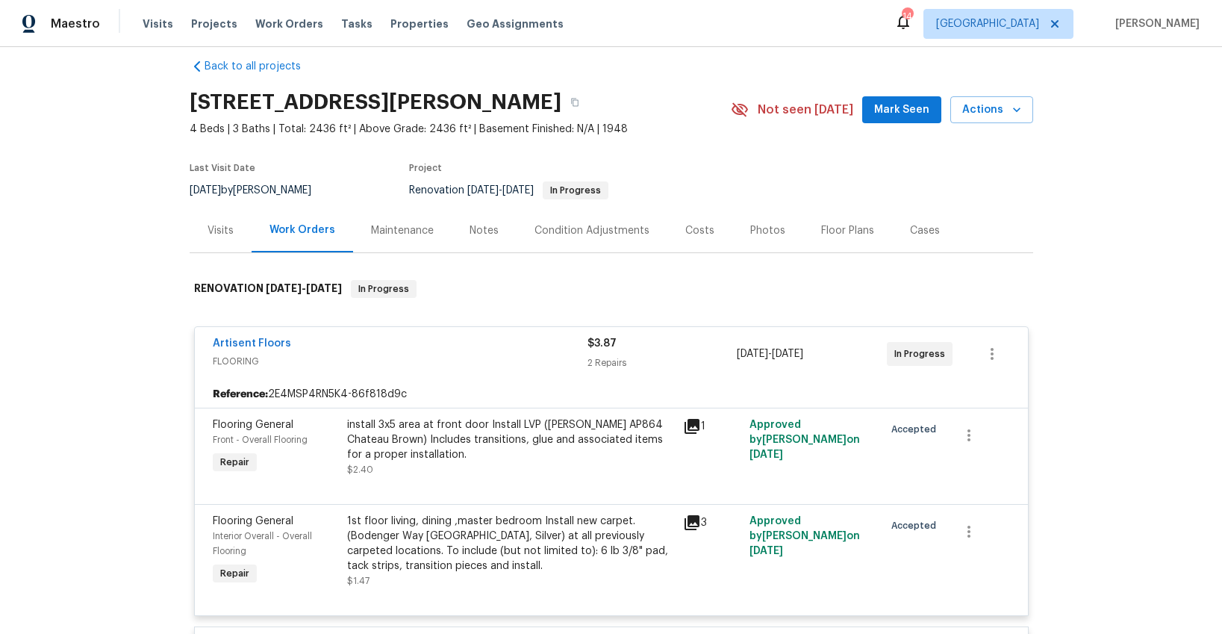
scroll to position [0, 0]
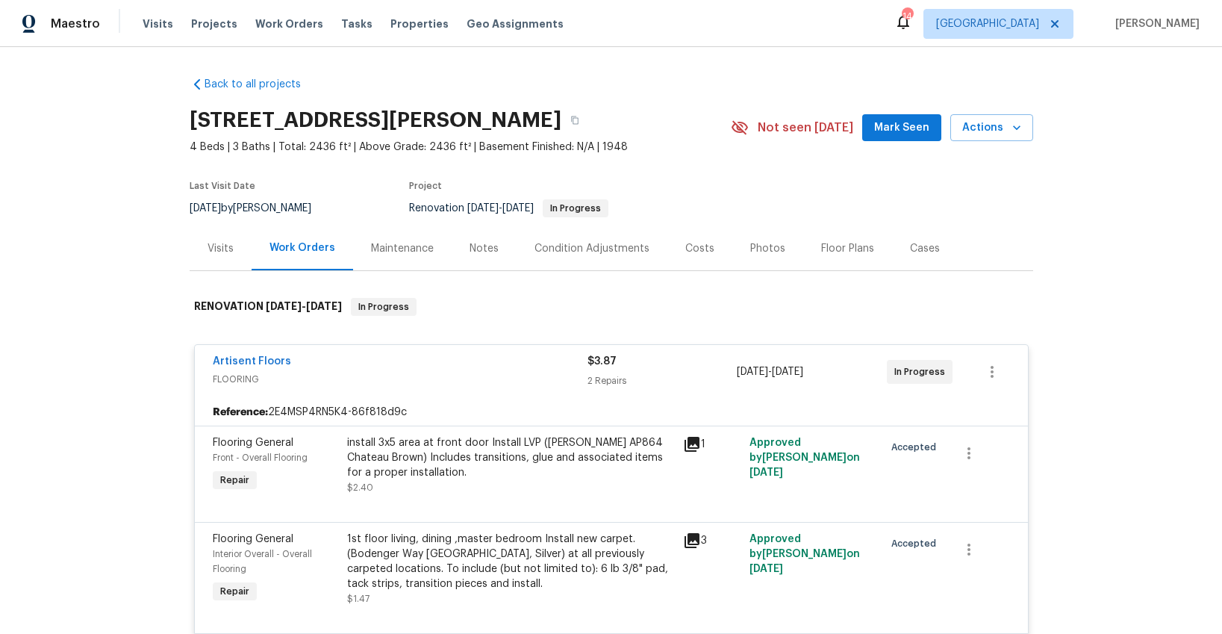
click at [478, 245] on div "Notes" at bounding box center [484, 248] width 29 height 15
